Goal: Task Accomplishment & Management: Use online tool/utility

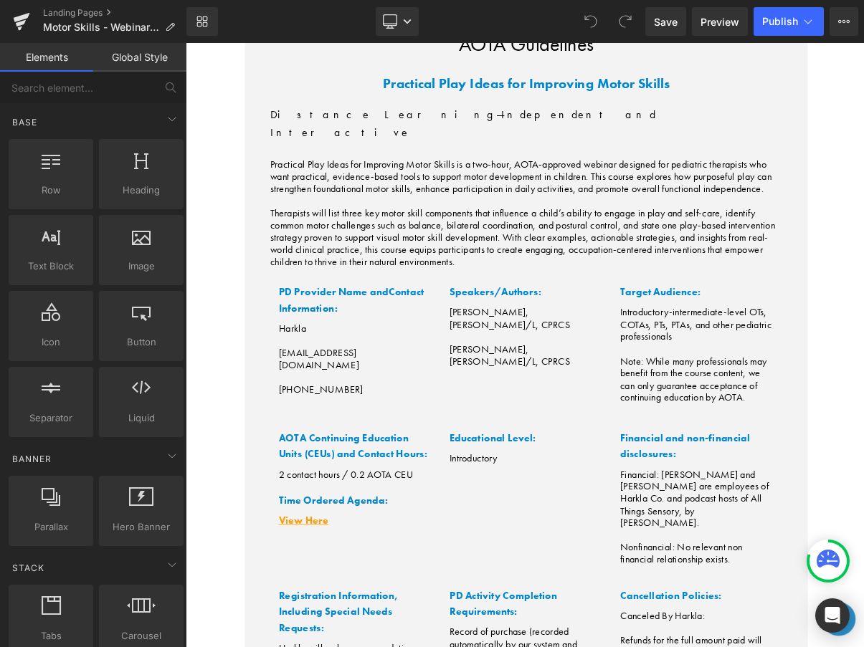
click at [534, 15] on div "Library Desktop Desktop Laptop Tablet Mobile Save Preview Publish Scheduled Vie…" at bounding box center [524, 21] width 677 height 29
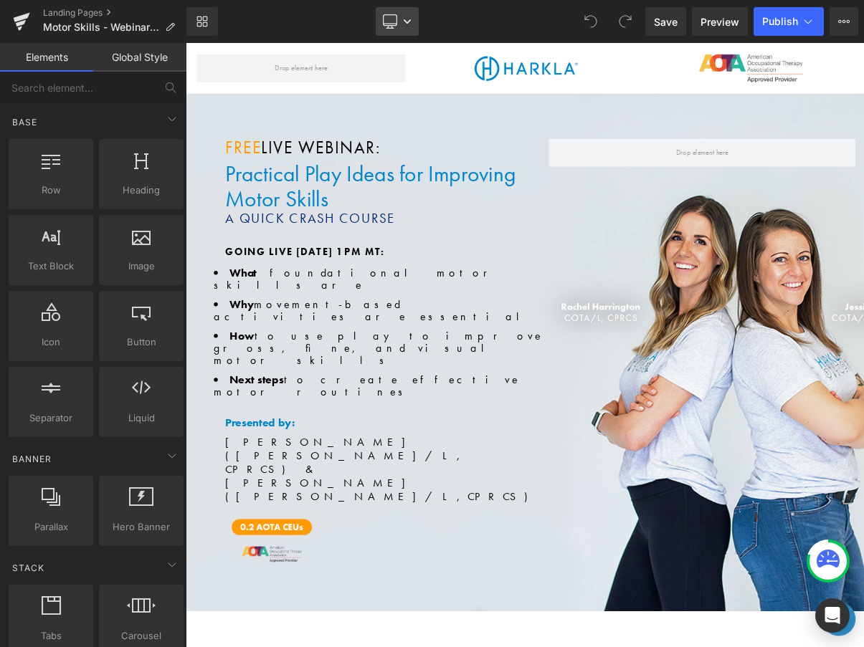
click at [404, 22] on icon at bounding box center [407, 21] width 9 height 9
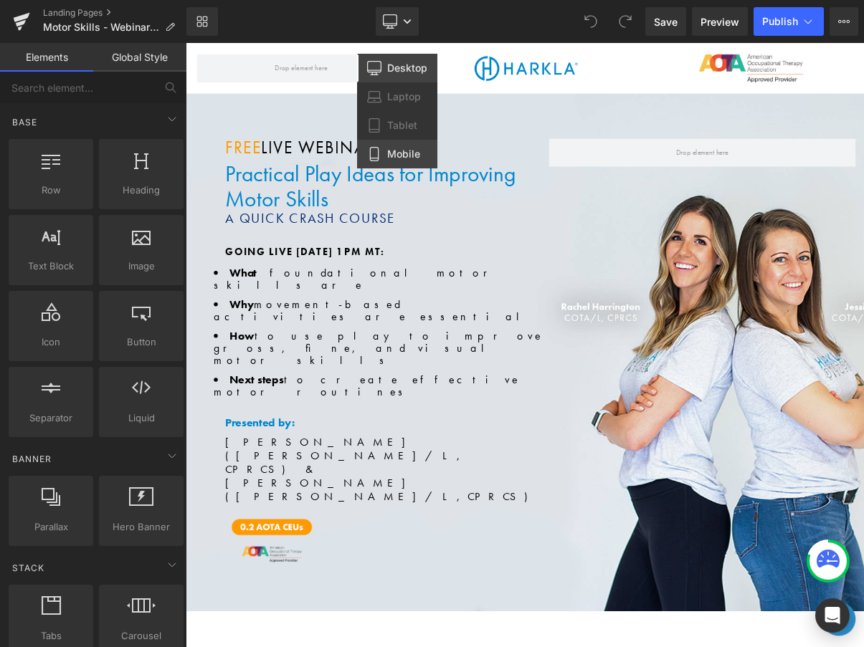
click at [396, 148] on span "Mobile" at bounding box center [403, 154] width 33 height 13
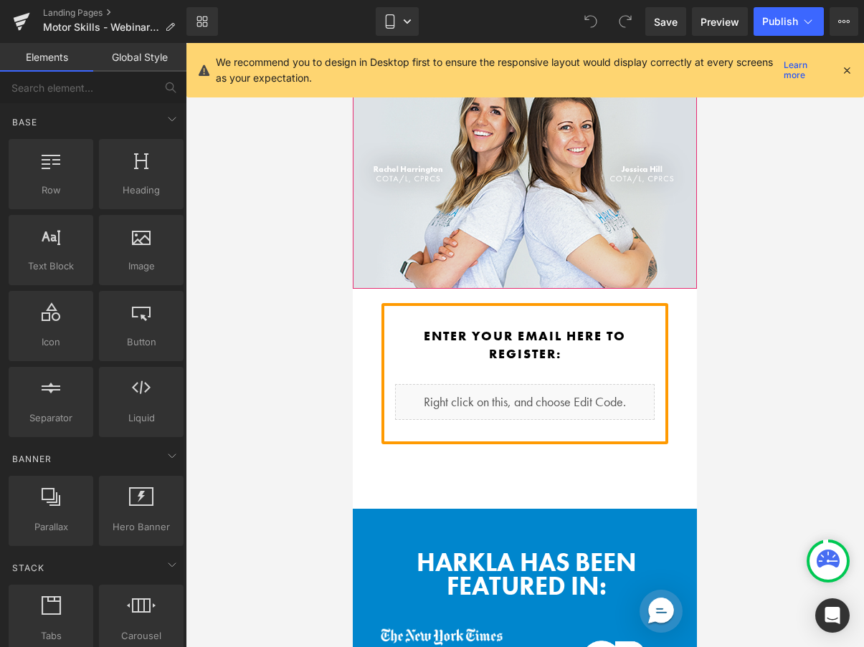
scroll to position [645, 0]
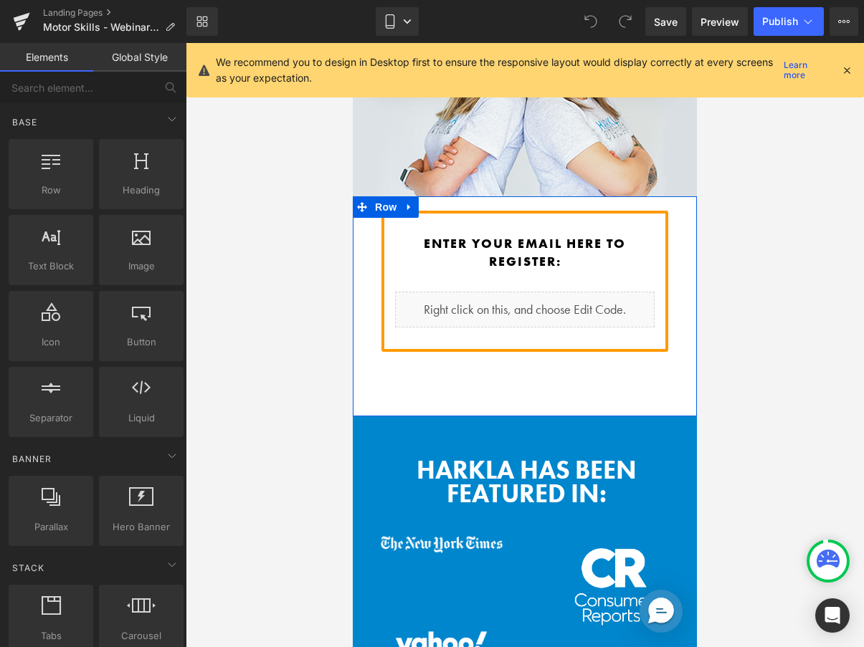
click at [566, 366] on div "Enter your email here to register: Heading Liquid Row Row" at bounding box center [525, 306] width 344 height 220
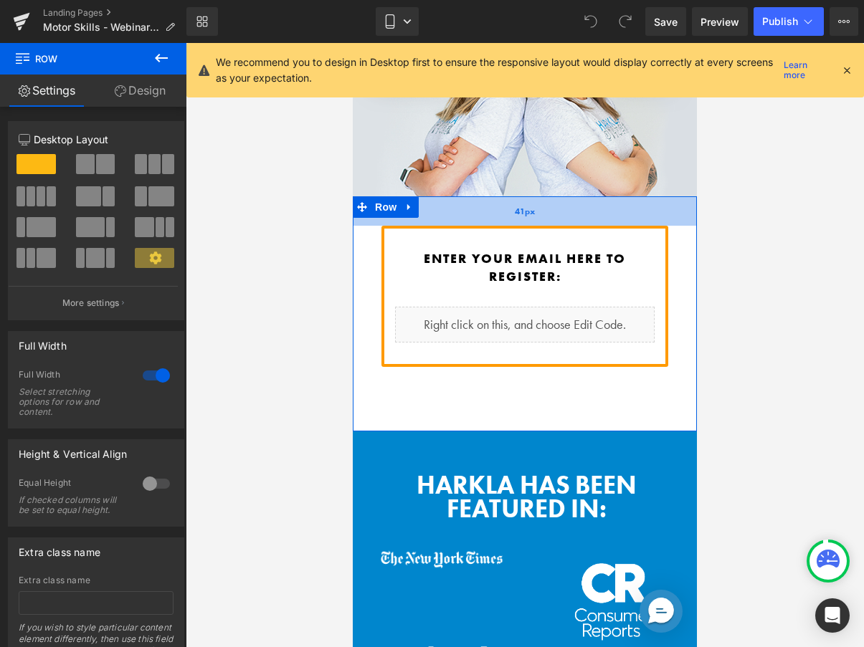
drag, startPoint x: 498, startPoint y: 181, endPoint x: 498, endPoint y: 196, distance: 15.1
click at [498, 196] on div "41px" at bounding box center [525, 210] width 344 height 29
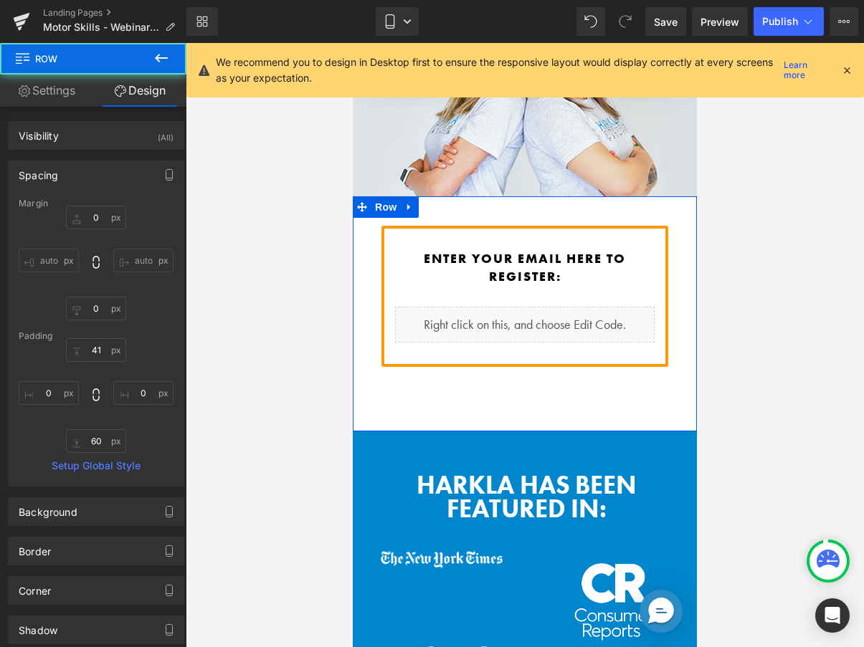
click at [528, 364] on div "Enter your email here to register: Heading Liquid Row" at bounding box center [525, 307] width 344 height 163
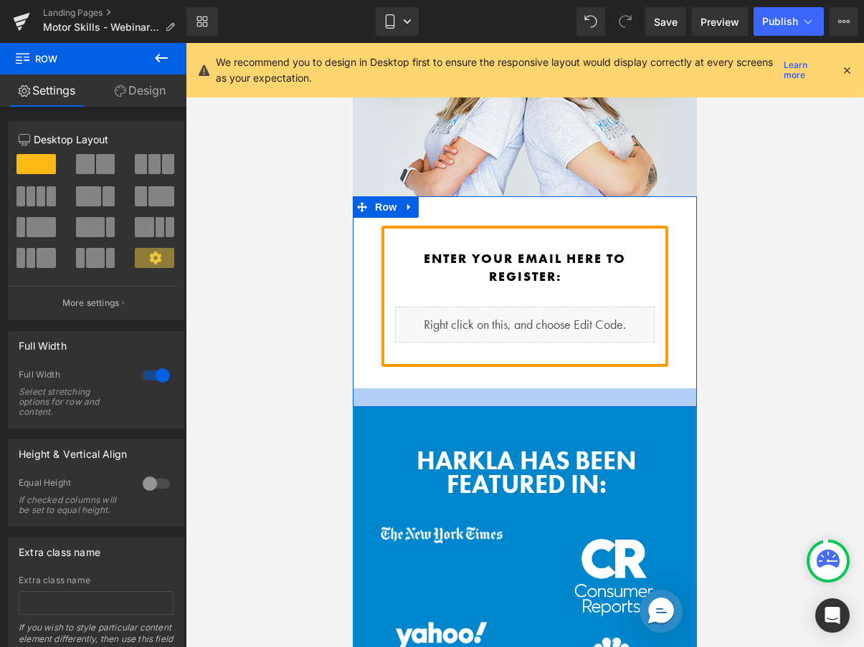
drag, startPoint x: 522, startPoint y: 396, endPoint x: 520, endPoint y: 371, distance: 24.4
click at [520, 388] on div at bounding box center [525, 397] width 344 height 19
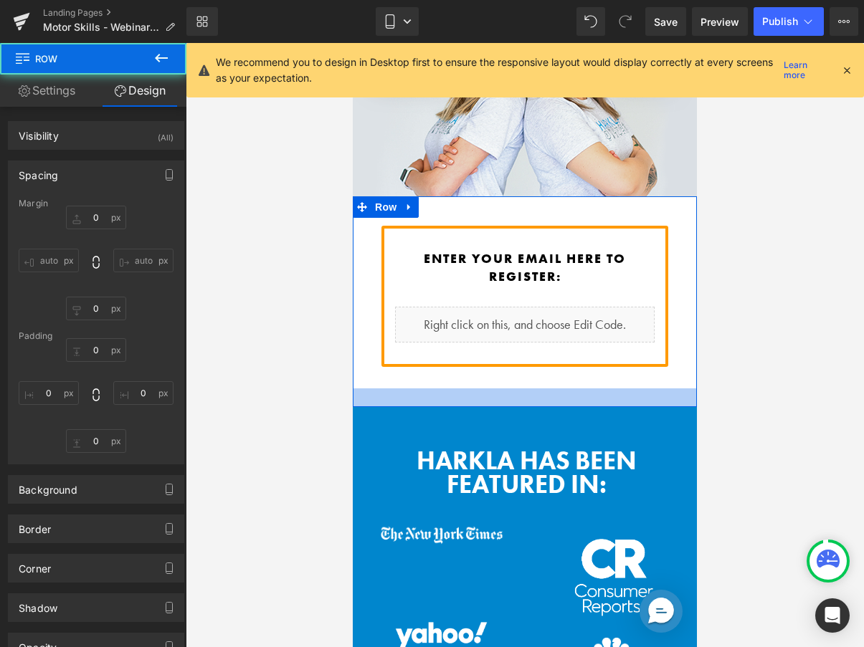
type input "0"
type input "41"
type input "0"
type input "26"
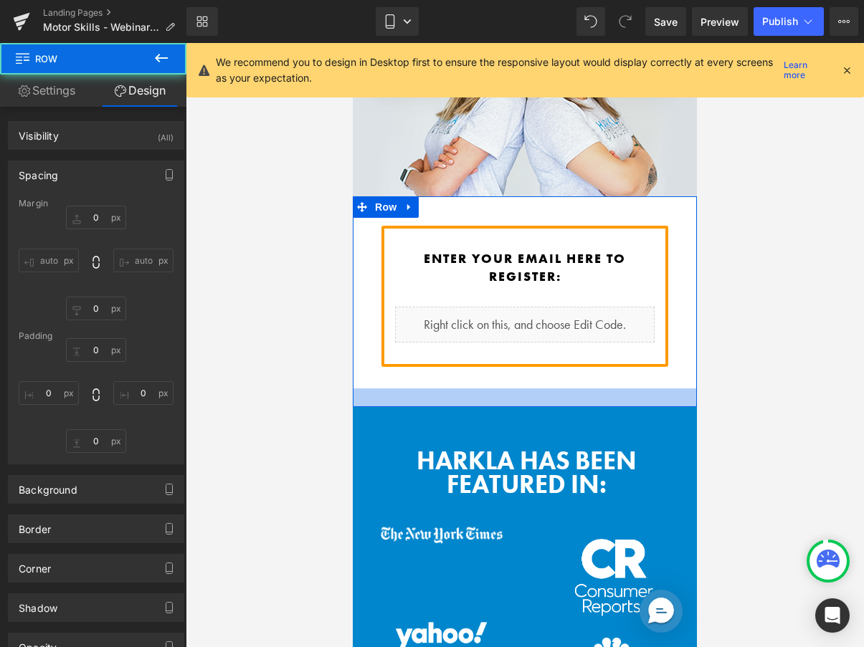
type input "0"
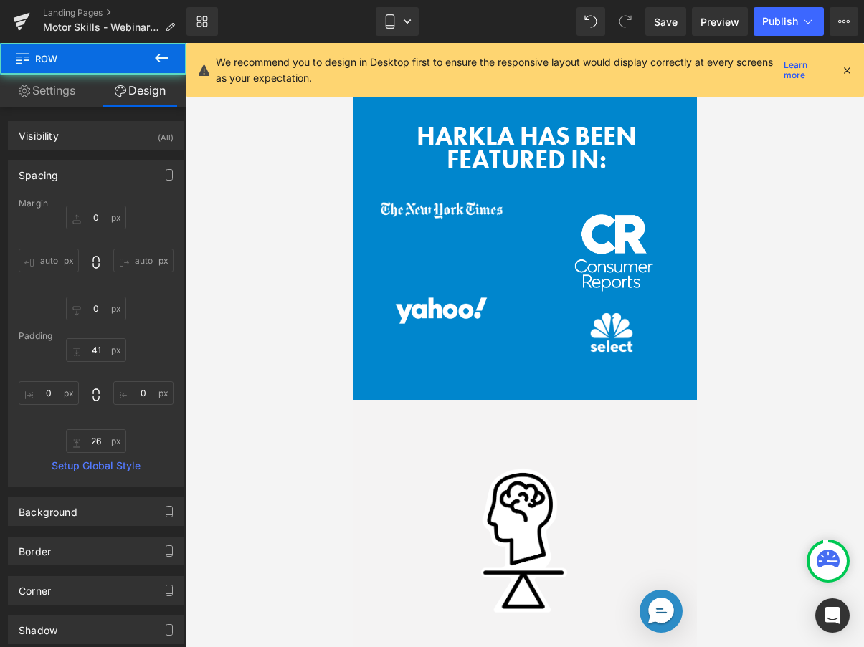
scroll to position [1046, 0]
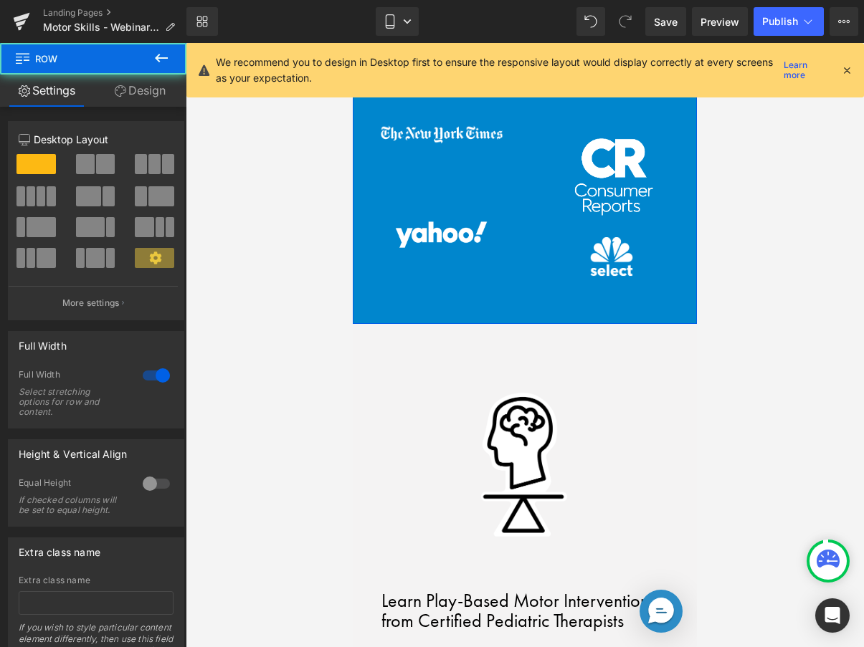
click at [569, 287] on div "Harkla Has Been Featured In: Heading Image Image Image Image Row Row 59px" at bounding box center [525, 165] width 344 height 318
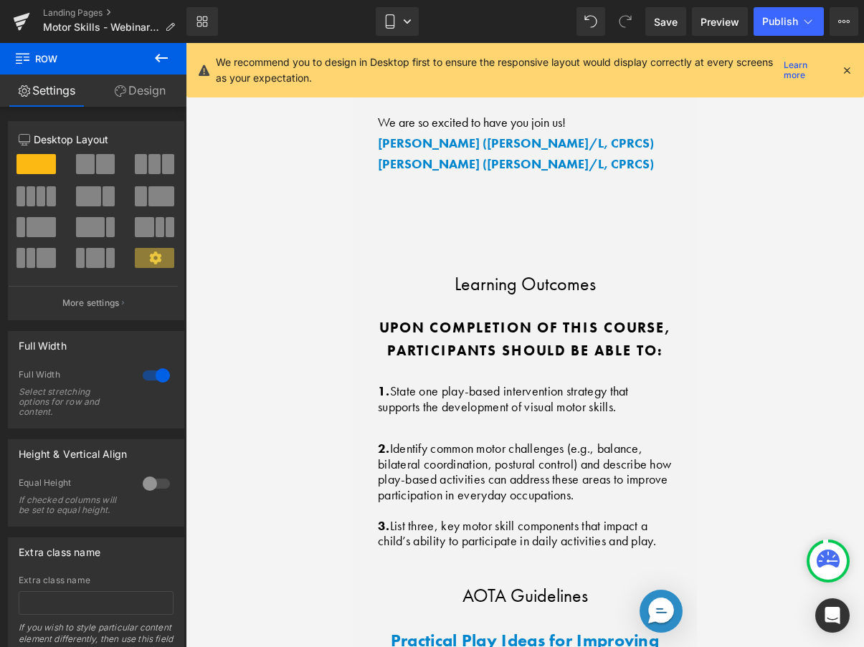
scroll to position [3726, 0]
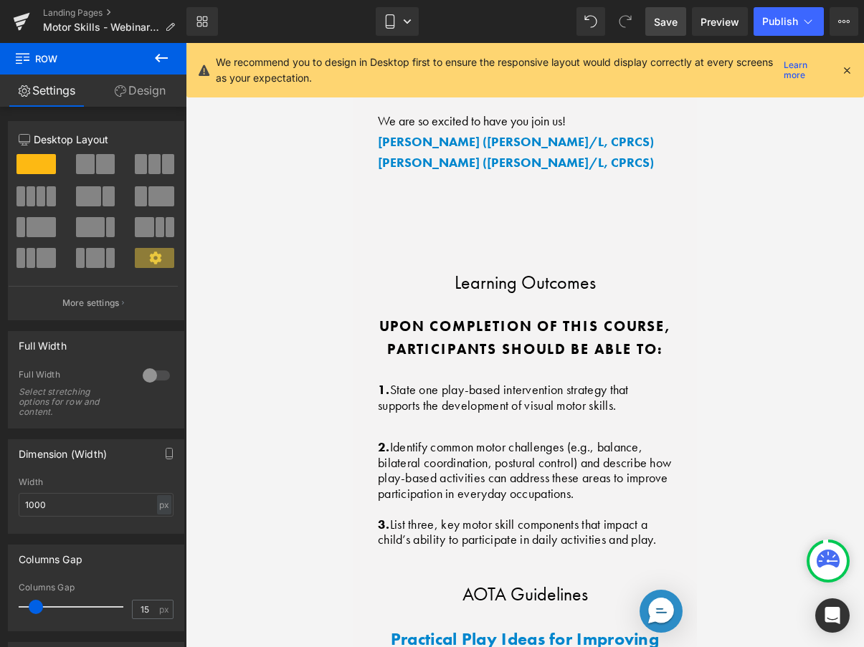
click at [669, 21] on span "Save" at bounding box center [666, 21] width 24 height 15
click at [782, 22] on span "Publish" at bounding box center [780, 21] width 36 height 11
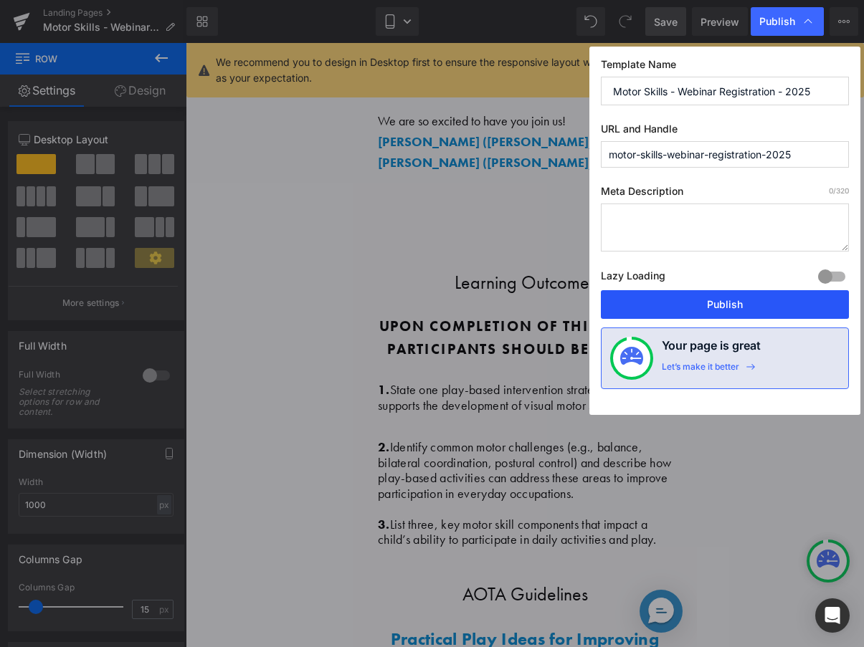
click at [648, 296] on button "Publish" at bounding box center [725, 304] width 248 height 29
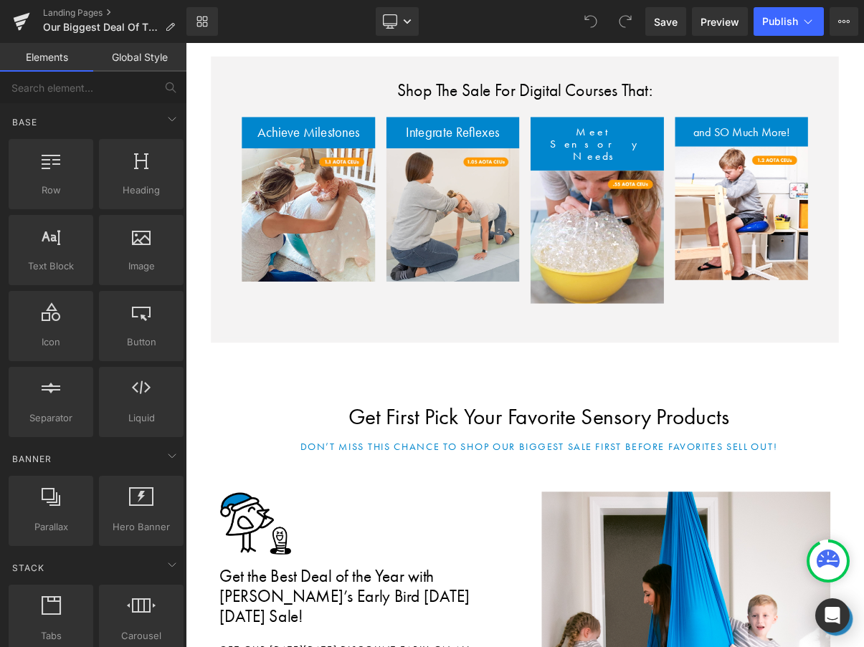
scroll to position [1363, 0]
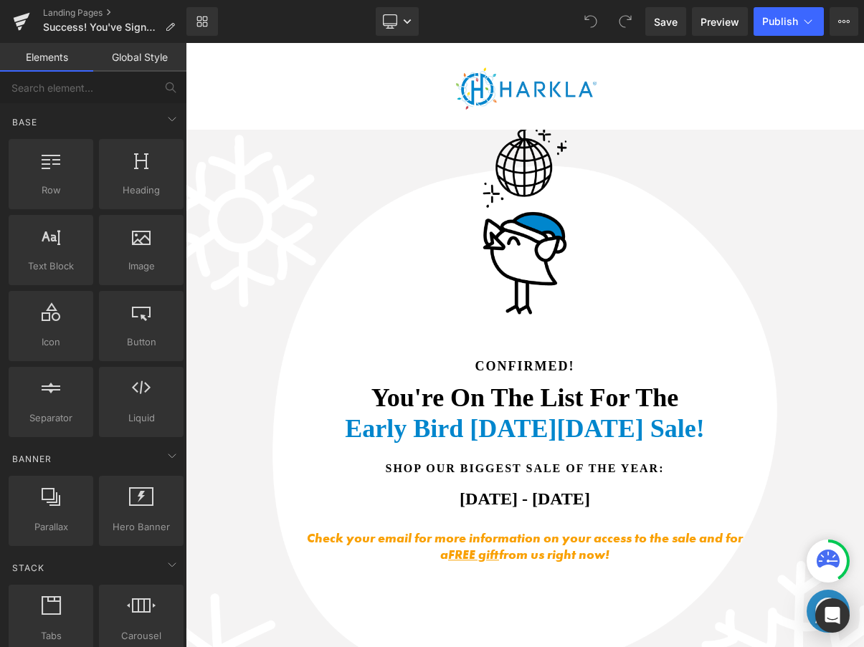
drag, startPoint x: 553, startPoint y: 29, endPoint x: 532, endPoint y: 211, distance: 183.3
click at [553, 29] on div "Library Desktop Desktop Laptop Tablet Mobile Save Preview Publish Scheduled Vie…" at bounding box center [524, 21] width 677 height 29
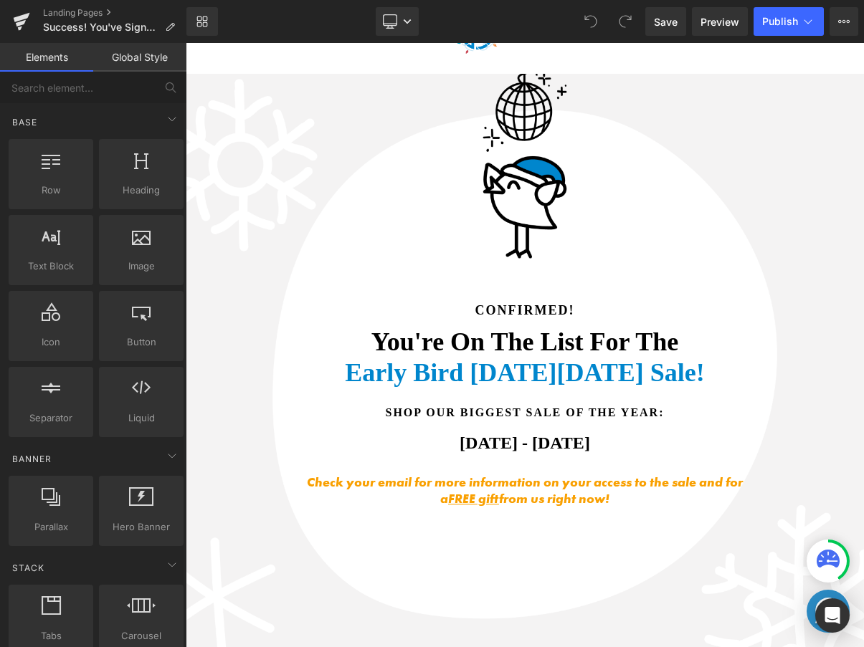
scroll to position [60, 0]
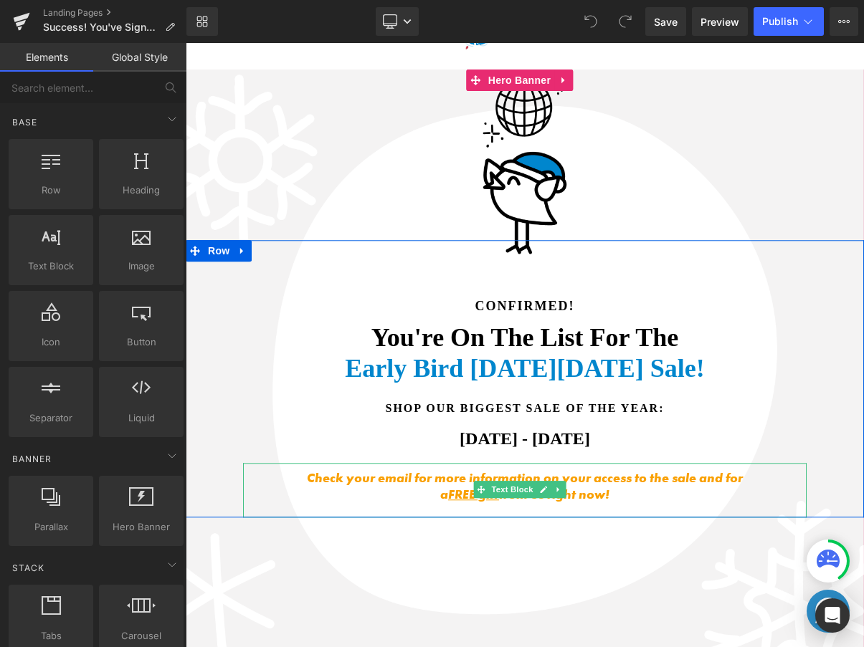
click at [464, 492] on u "FREE gift" at bounding box center [473, 494] width 51 height 16
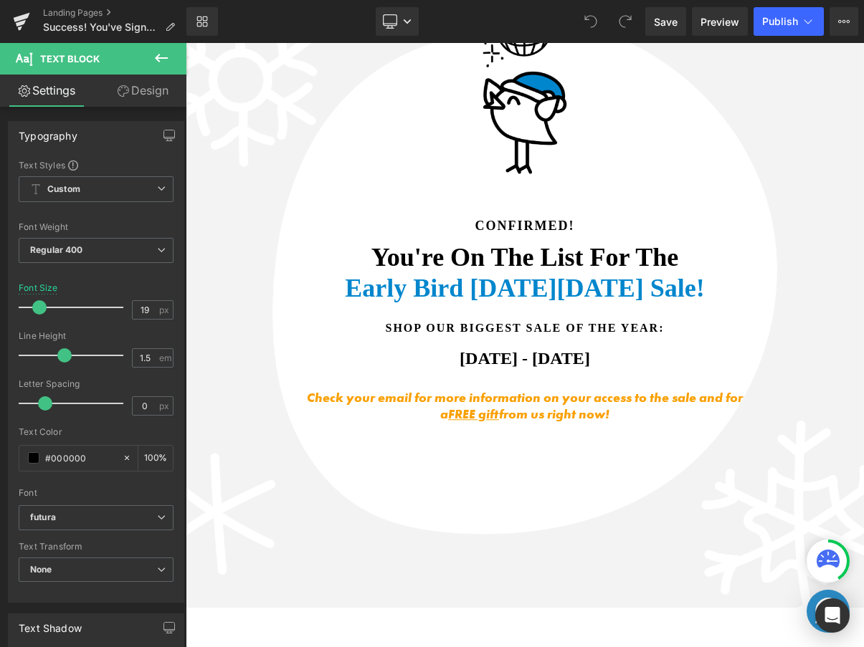
scroll to position [340, 0]
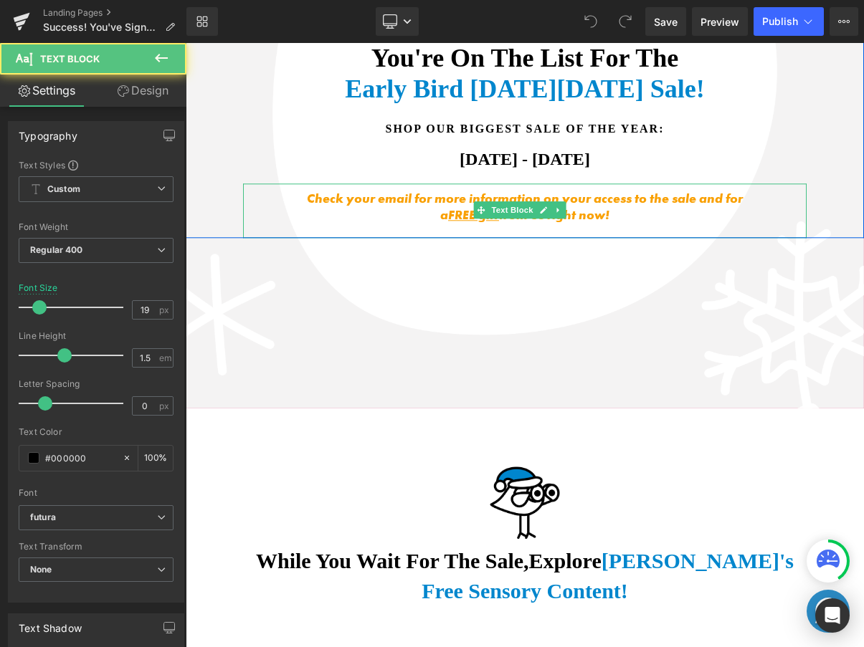
click at [457, 210] on u "FREE gift" at bounding box center [473, 214] width 51 height 16
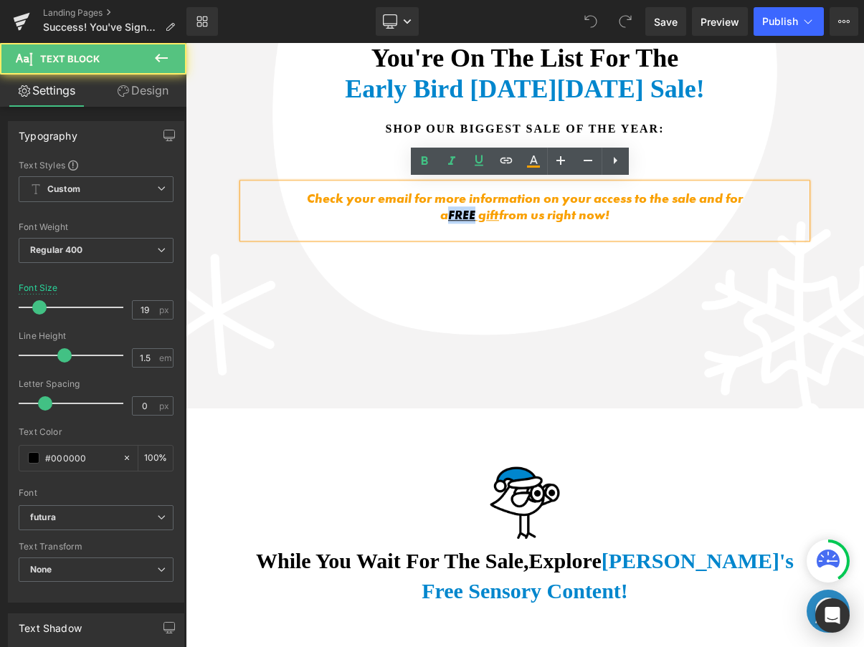
click at [457, 210] on u "FREE gift" at bounding box center [473, 214] width 51 height 16
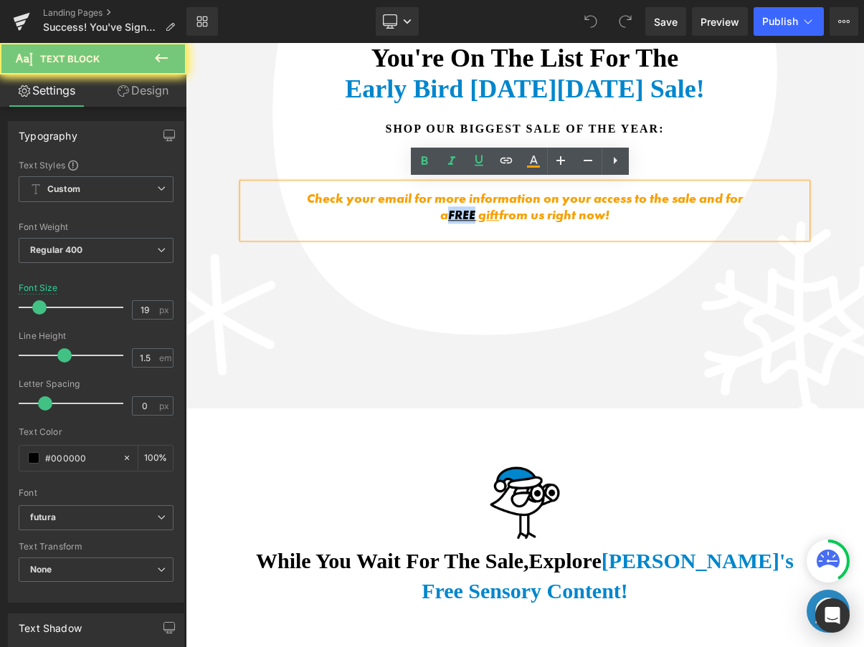
click at [457, 210] on u "FREE gift" at bounding box center [473, 214] width 51 height 16
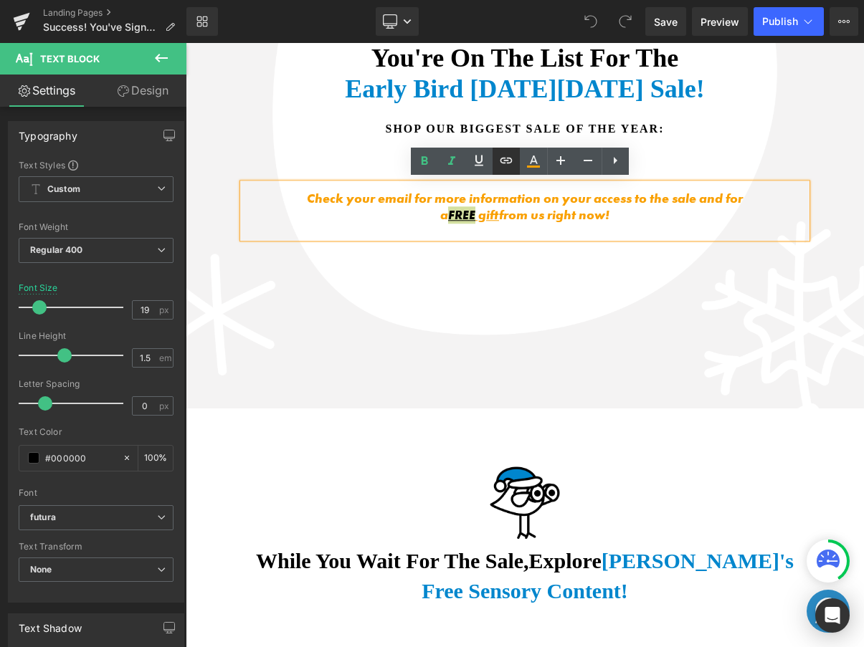
click at [515, 158] on link at bounding box center [505, 161] width 27 height 27
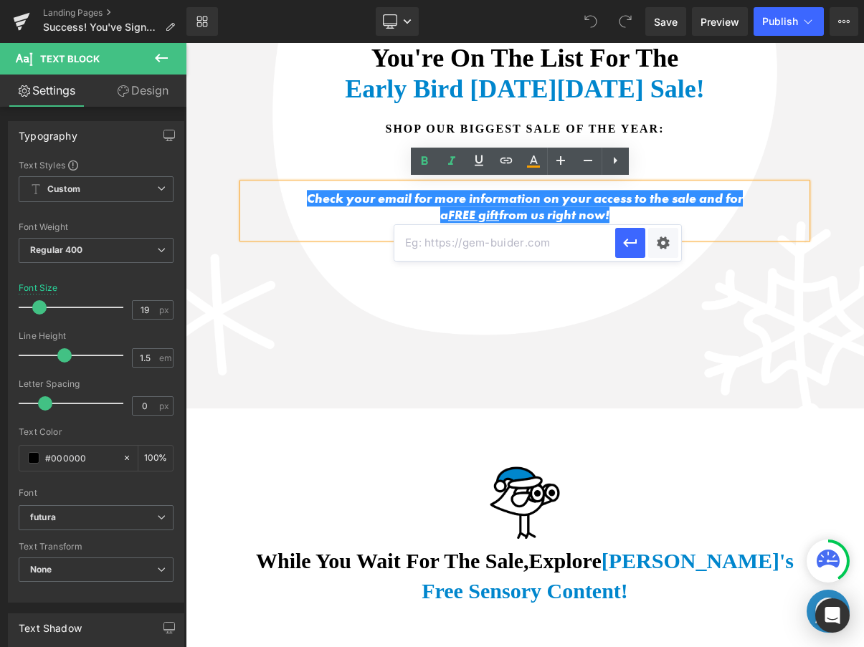
click at [722, 154] on p "[DATE] - [DATE]" at bounding box center [524, 160] width 563 height 17
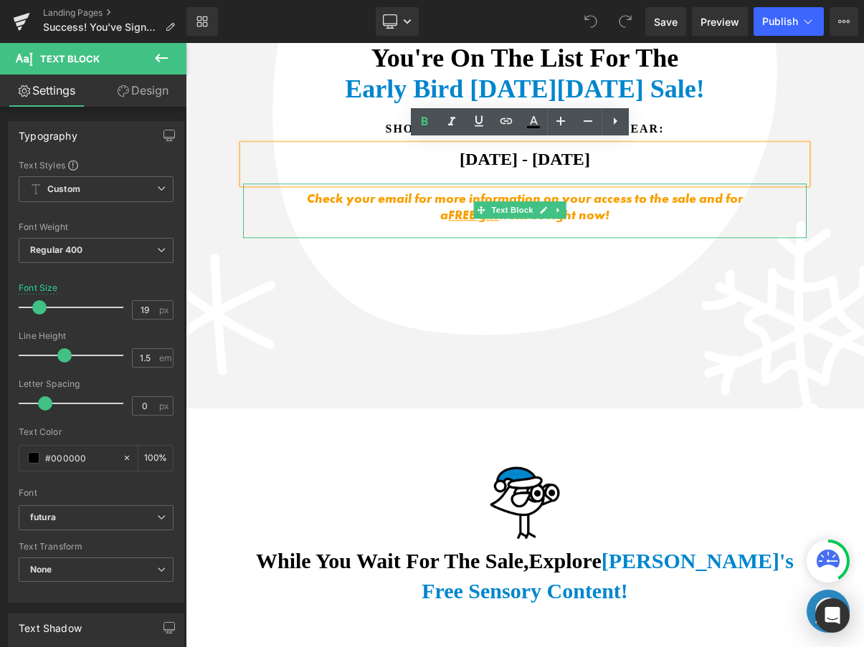
click at [621, 209] on p "Check your email for more information on your access to the sale and for a FREE…" at bounding box center [524, 207] width 449 height 33
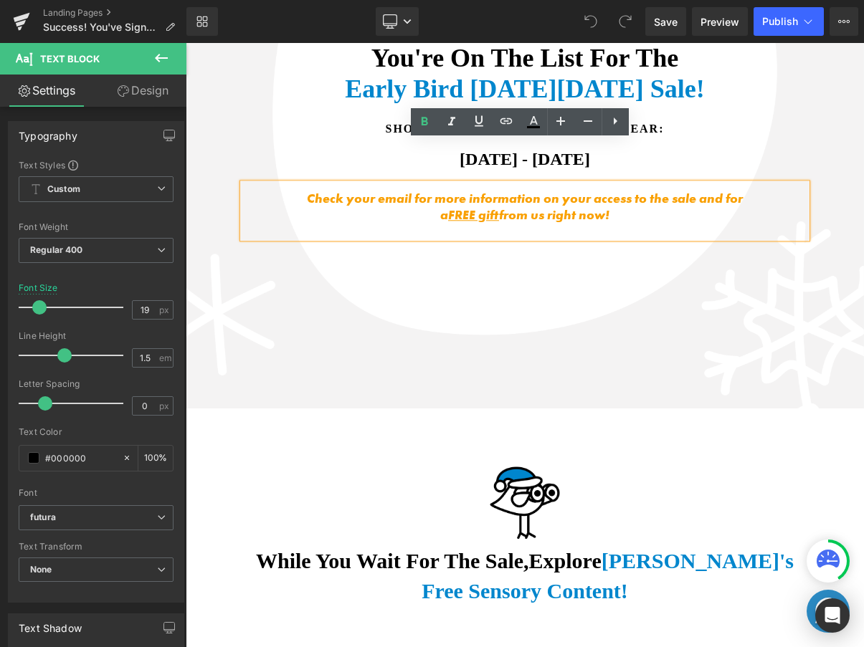
click at [621, 209] on p "Check your email for more information on your access to the sale and for a FREE…" at bounding box center [524, 207] width 449 height 33
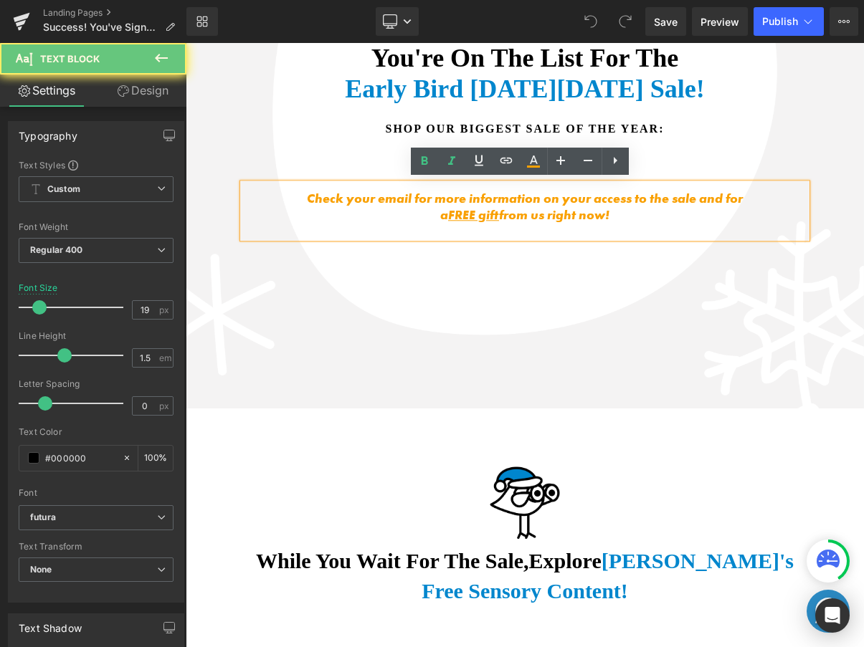
click at [621, 209] on p "Check your email for more information on your access to the sale and for a FREE…" at bounding box center [524, 207] width 449 height 33
click at [511, 211] on icon "Check your email for more information on your access to the sale and for a FREE…" at bounding box center [525, 206] width 436 height 33
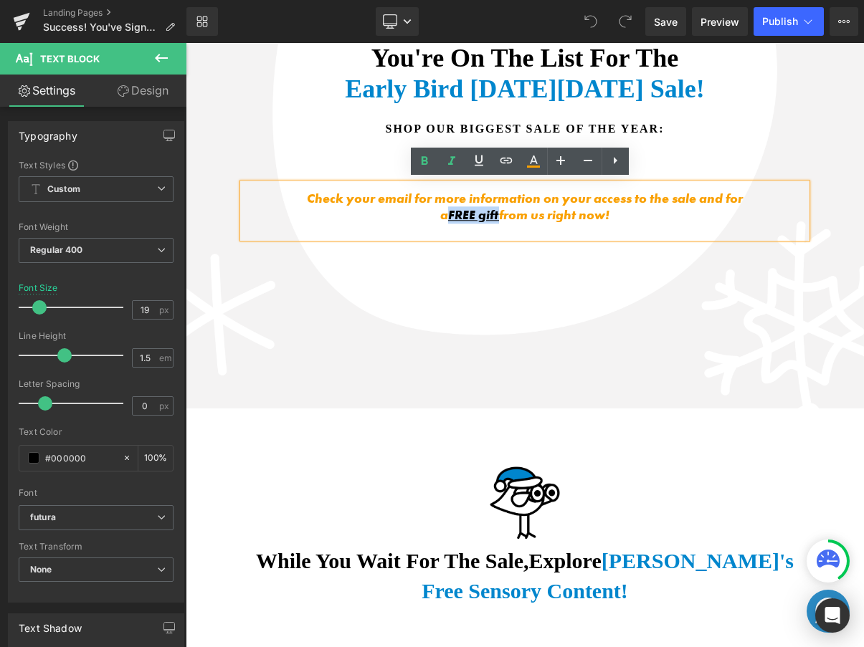
drag, startPoint x: 492, startPoint y: 211, endPoint x: 443, endPoint y: 215, distance: 48.9
click at [448, 215] on u "FREE gift" at bounding box center [473, 214] width 51 height 16
click at [510, 161] on icon at bounding box center [506, 161] width 12 height 6
click at [589, 27] on icon at bounding box center [590, 21] width 13 height 13
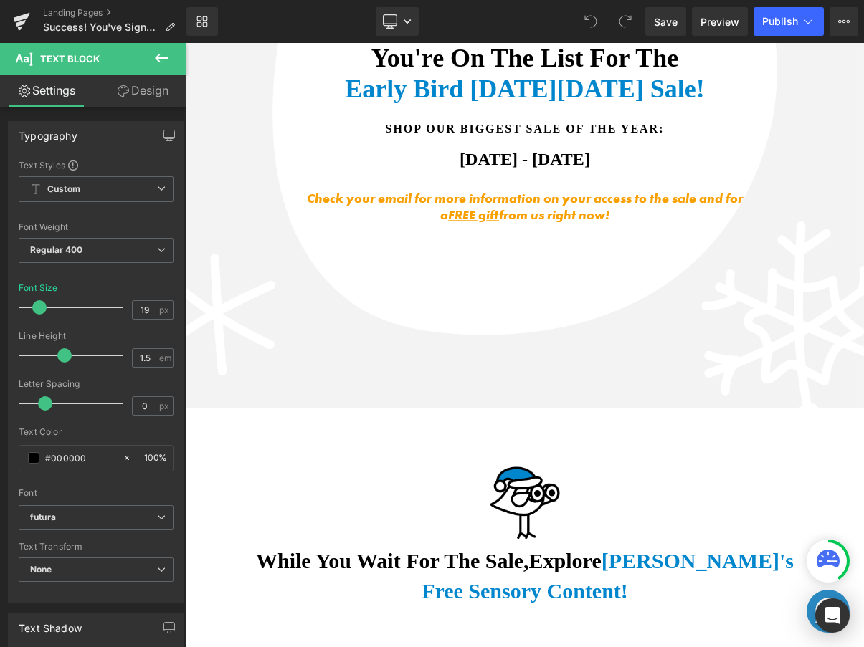
click at [590, 17] on icon at bounding box center [590, 21] width 13 height 13
click at [538, 10] on div "Library Desktop Desktop Laptop Tablet Mobile Save Preview Publish Scheduled Vie…" at bounding box center [524, 21] width 677 height 29
click at [451, 206] on u "FREE gift" at bounding box center [473, 214] width 51 height 16
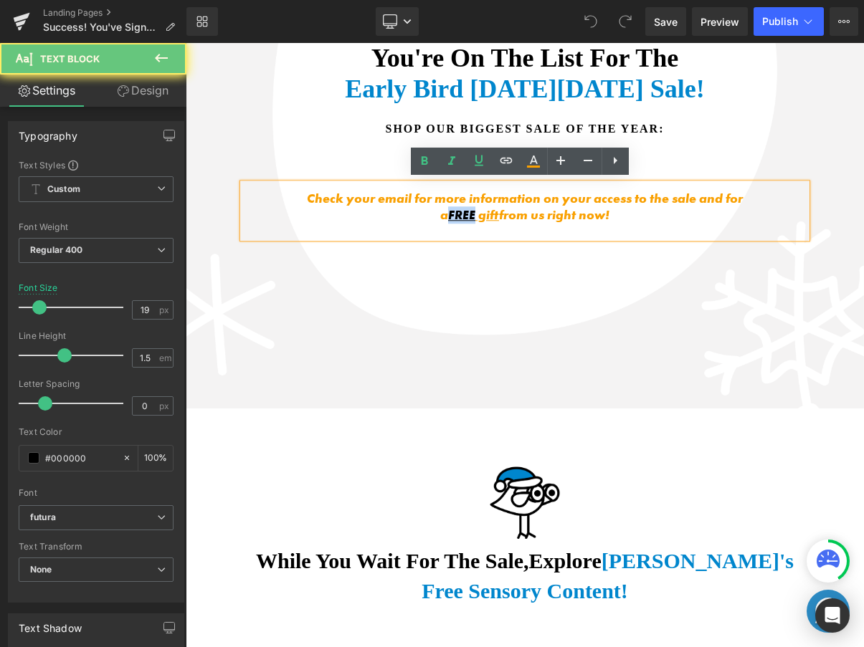
click at [451, 206] on u "FREE gift" at bounding box center [473, 214] width 51 height 16
click at [459, 211] on u "FREE gift" at bounding box center [473, 214] width 51 height 16
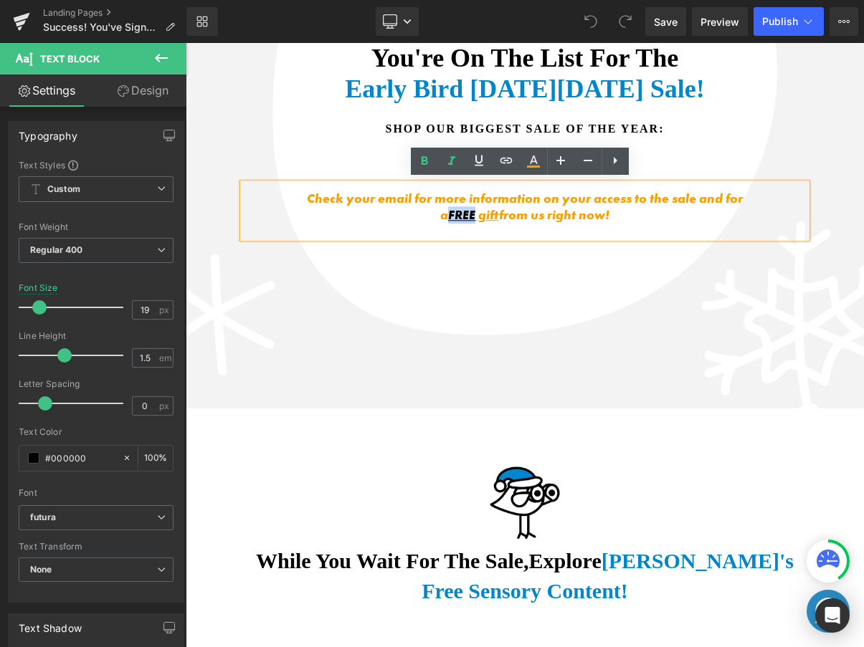
drag, startPoint x: 444, startPoint y: 214, endPoint x: 495, endPoint y: 219, distance: 51.1
click at [495, 219] on div "Check your email for more information on your access to the sale and for a FREE…" at bounding box center [524, 210] width 563 height 54
click at [508, 252] on div at bounding box center [525, 99] width 678 height 618
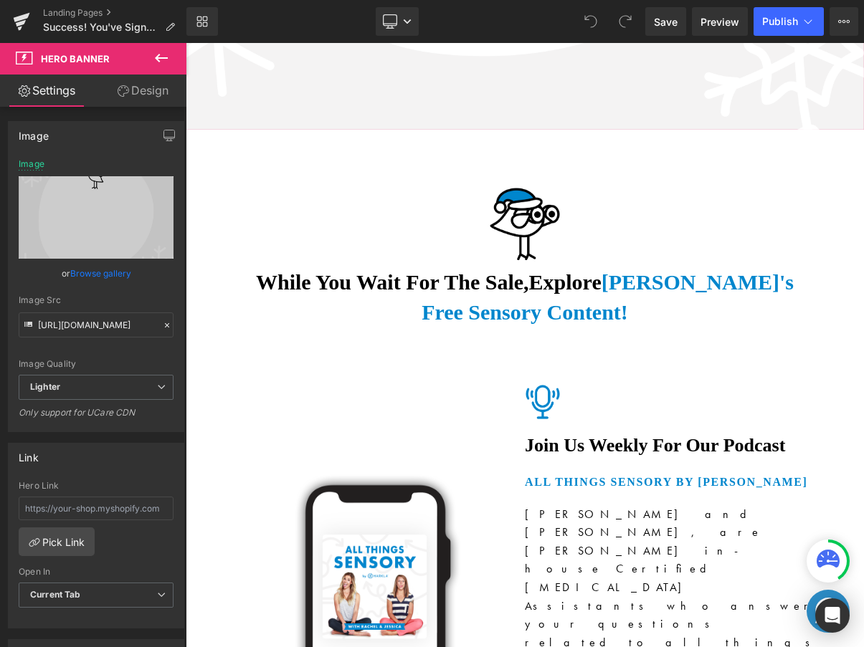
scroll to position [649, 0]
